Goal: Task Accomplishment & Management: Manage account settings

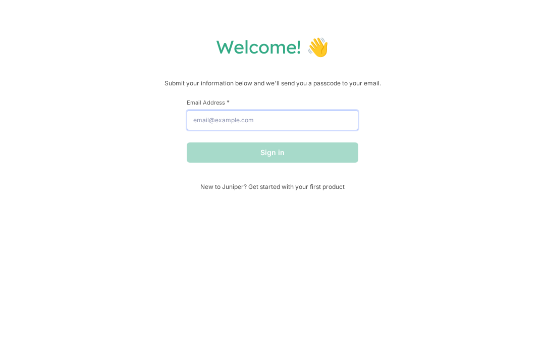
click at [337, 123] on input "Email Address *" at bounding box center [273, 120] width 172 height 20
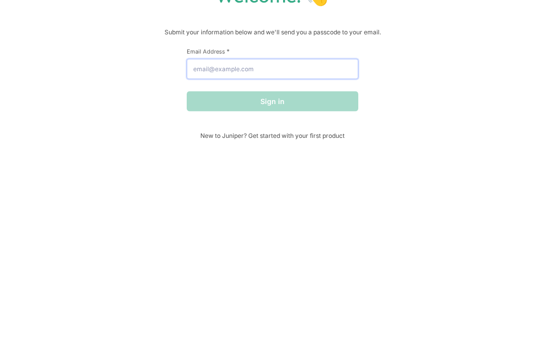
type input "m"
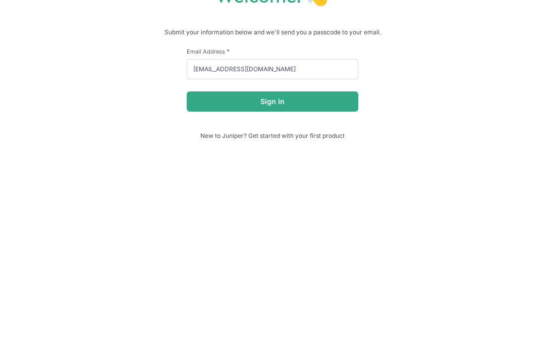
click at [226, 142] on button "Sign in" at bounding box center [273, 152] width 172 height 20
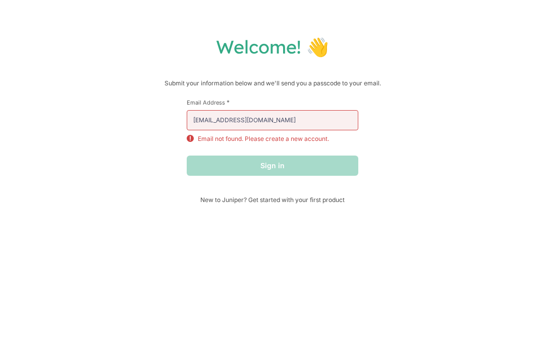
click at [207, 163] on div "Sign in" at bounding box center [273, 165] width 172 height 20
click at [273, 130] on input "[EMAIL_ADDRESS][DOMAIN_NAME]" at bounding box center [273, 120] width 172 height 20
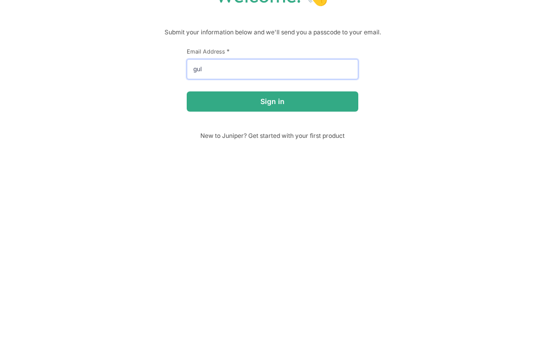
type input "gu"
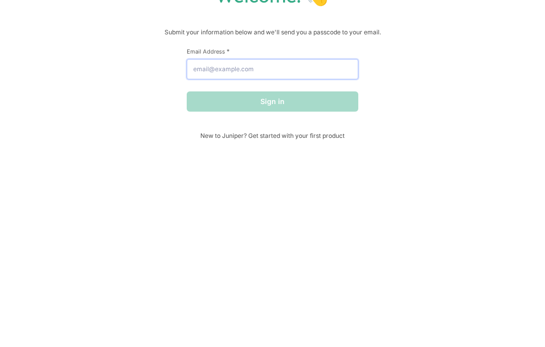
type input "m"
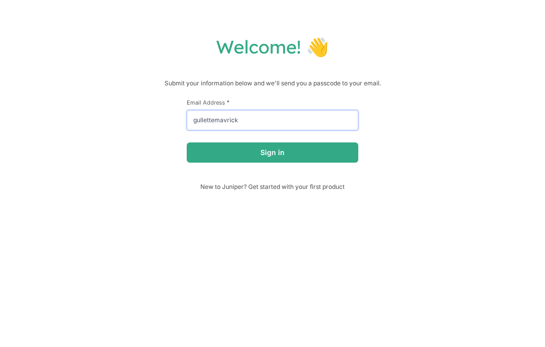
click at [317, 121] on input "gullettemavrick" at bounding box center [273, 120] width 172 height 20
click at [307, 106] on label "Email Address *" at bounding box center [273, 102] width 172 height 8
click at [307, 110] on input "gullettemavrick08" at bounding box center [273, 120] width 172 height 20
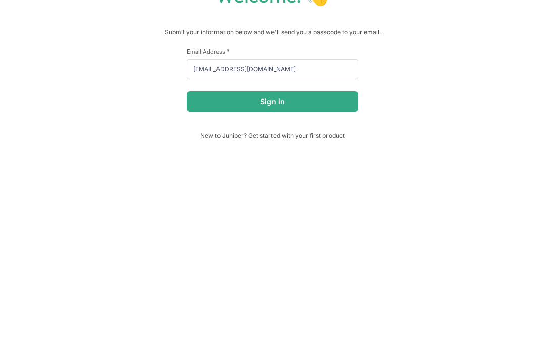
click at [349, 142] on button "Sign in" at bounding box center [273, 152] width 172 height 20
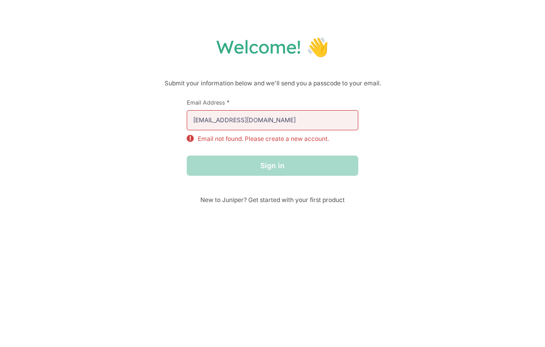
click at [338, 171] on div "Sign in" at bounding box center [273, 165] width 172 height 20
click at [337, 129] on input "[EMAIL_ADDRESS][DOMAIN_NAME]" at bounding box center [273, 120] width 172 height 20
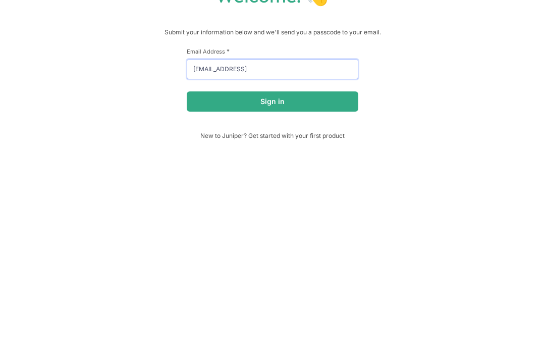
click at [273, 142] on button "Sign in" at bounding box center [273, 152] width 172 height 20
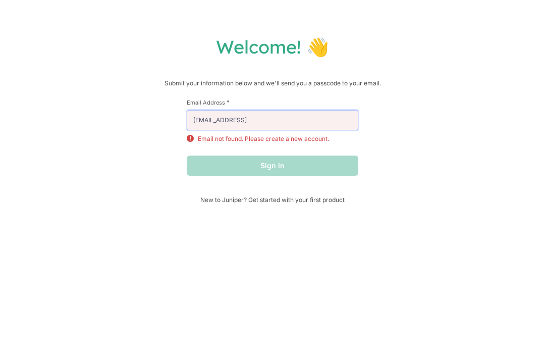
click at [329, 124] on input "[EMAIL_ADDRESS]" at bounding box center [273, 120] width 172 height 20
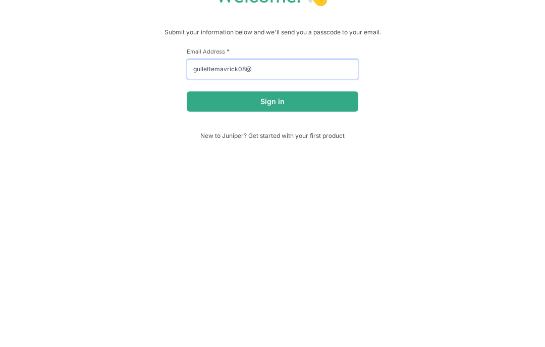
type input "gullettemavrick08"
